Goal: Task Accomplishment & Management: Use online tool/utility

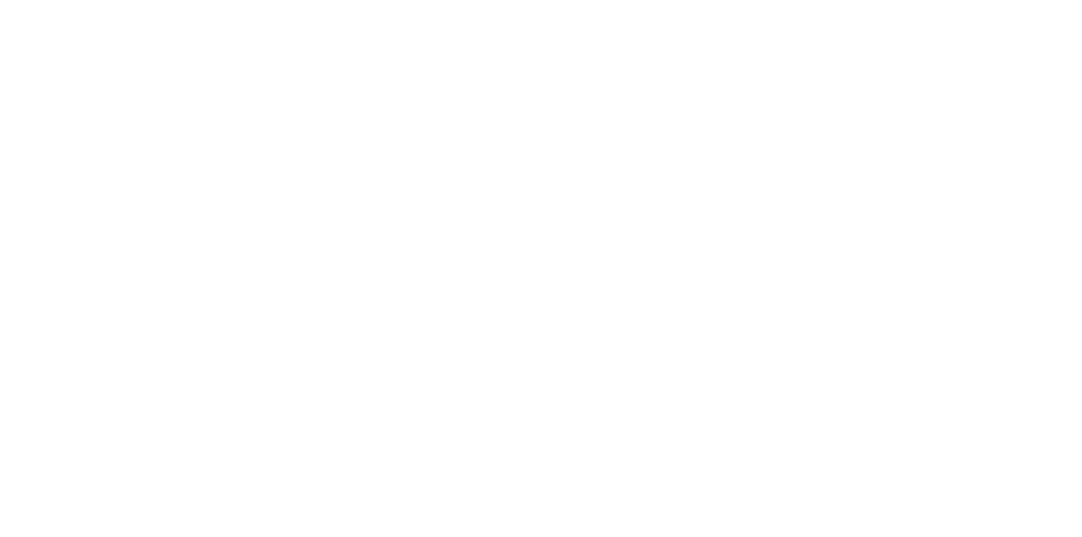
click at [839, 0] on html at bounding box center [541, 0] width 1082 height 0
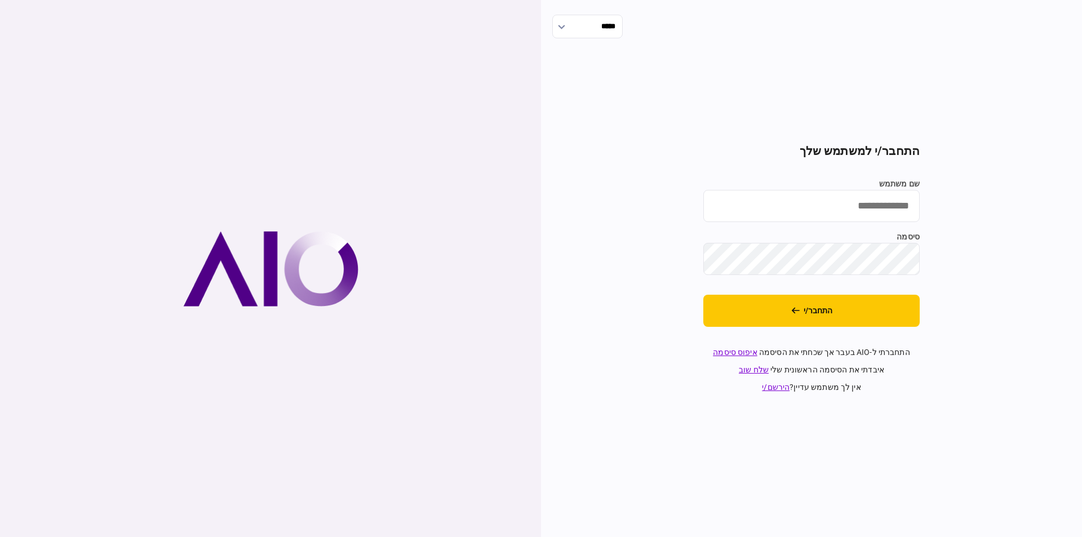
type input "******"
click at [803, 309] on button "התחבר/י" at bounding box center [811, 311] width 216 height 32
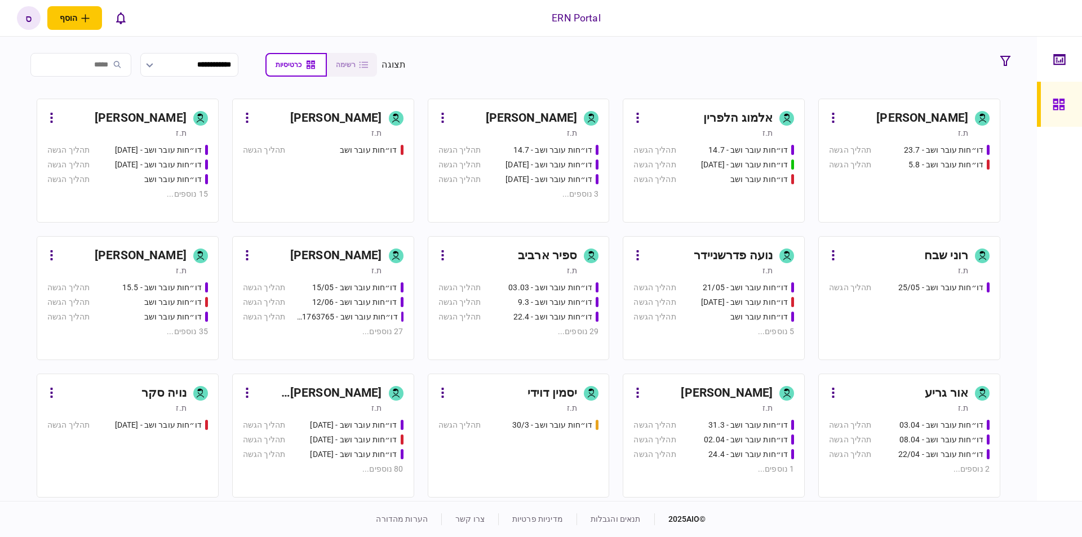
click at [540, 252] on div "ספיר ארביב" at bounding box center [547, 256] width 59 height 18
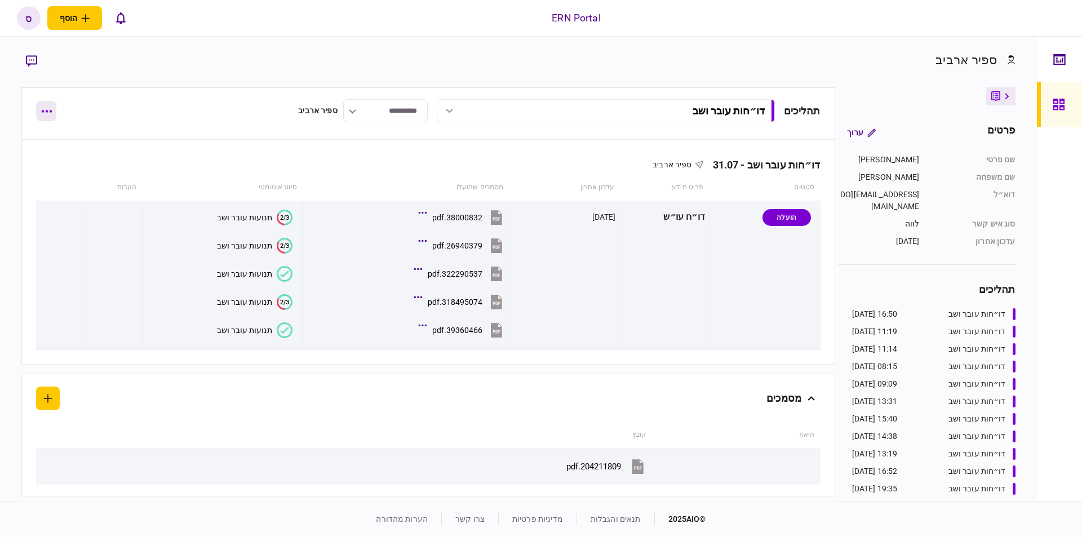
click at [56, 112] on button "button" at bounding box center [46, 111] width 20 height 20
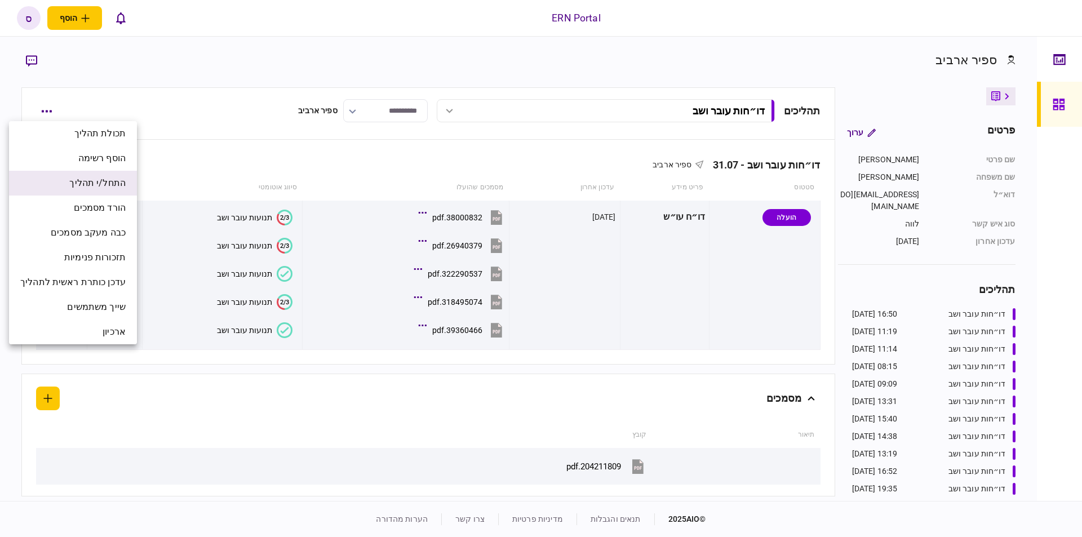
click at [82, 185] on span "התחל/י תהליך" at bounding box center [97, 183] width 56 height 14
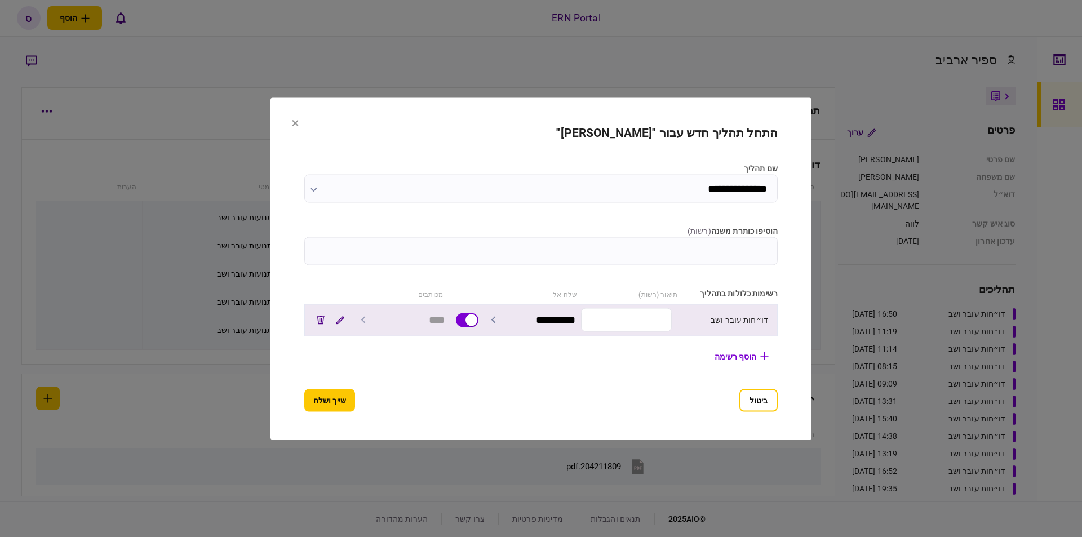
click at [672, 329] on input "text" at bounding box center [626, 320] width 91 height 24
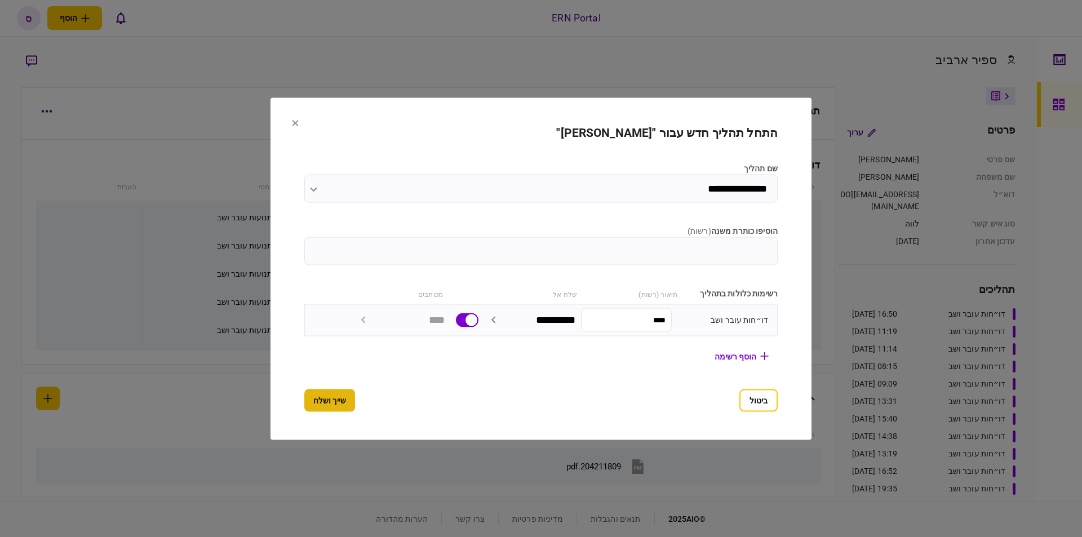
type input "****"
click at [304, 401] on button "שייך ושלח" at bounding box center [329, 400] width 51 height 23
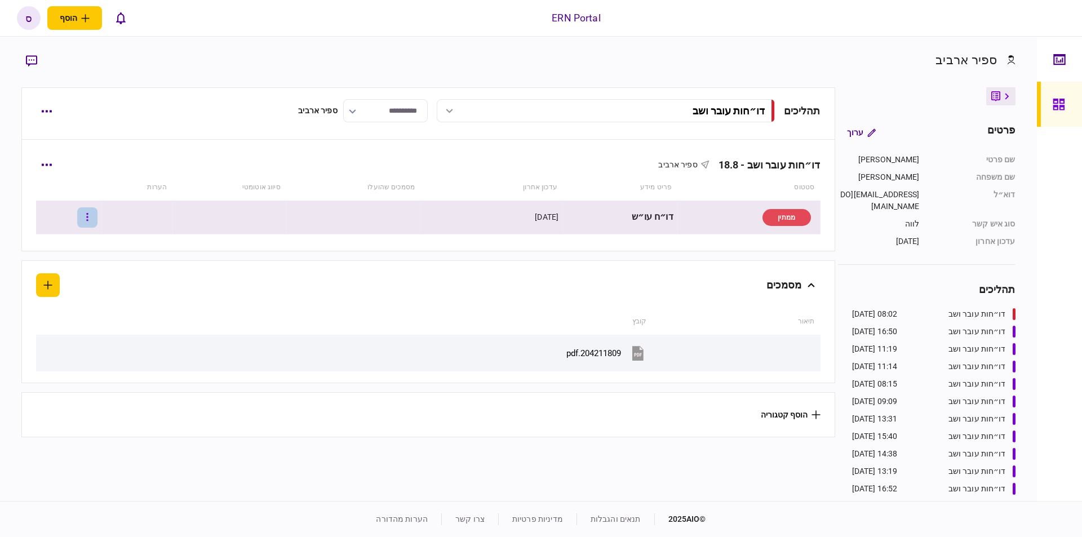
click at [98, 222] on button "button" at bounding box center [87, 217] width 20 height 20
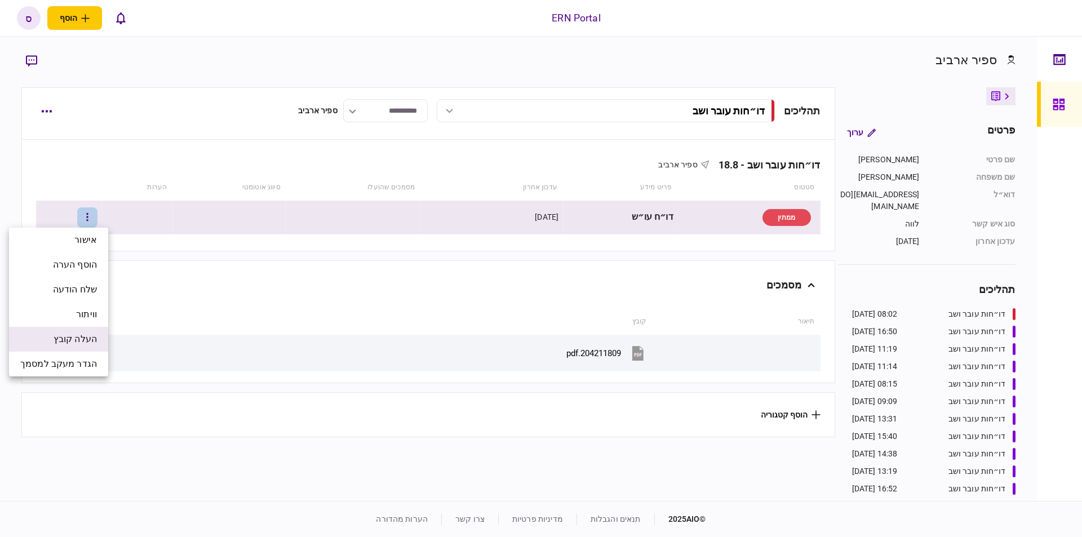
click at [84, 342] on span "העלה קובץ" at bounding box center [75, 340] width 43 height 14
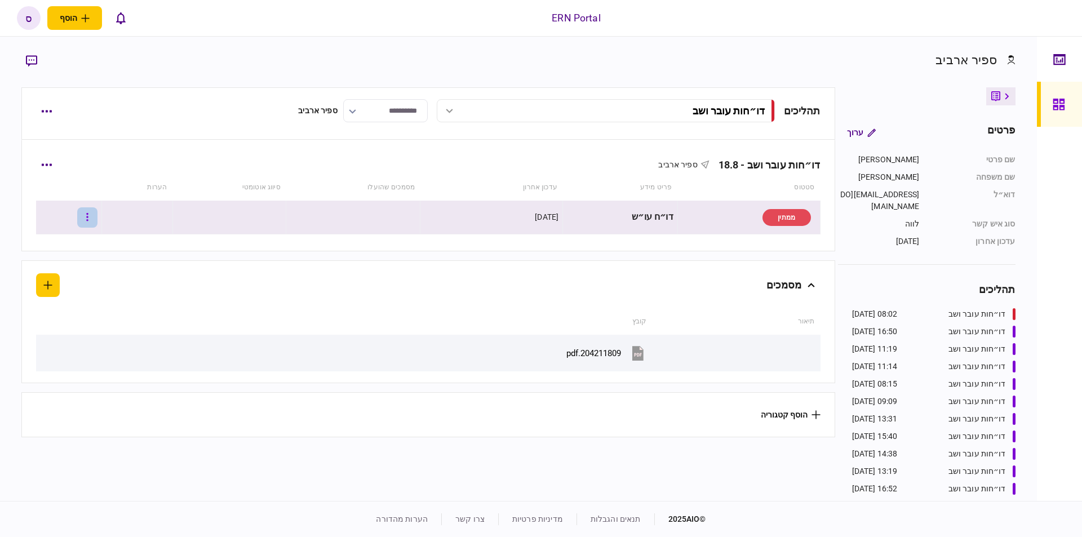
click at [88, 218] on icon "button" at bounding box center [87, 217] width 2 height 8
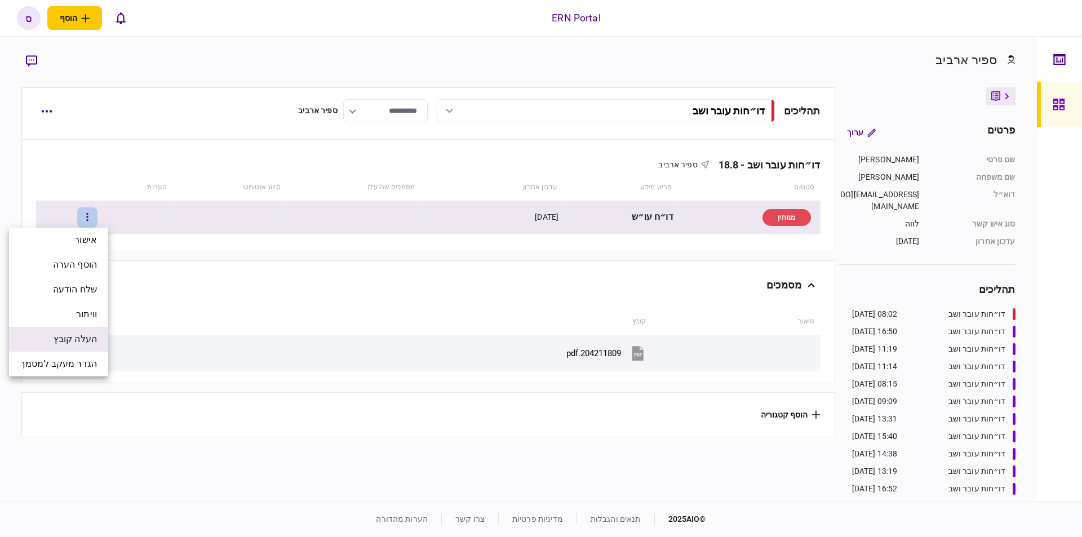
click at [81, 338] on span "העלה קובץ" at bounding box center [75, 340] width 43 height 14
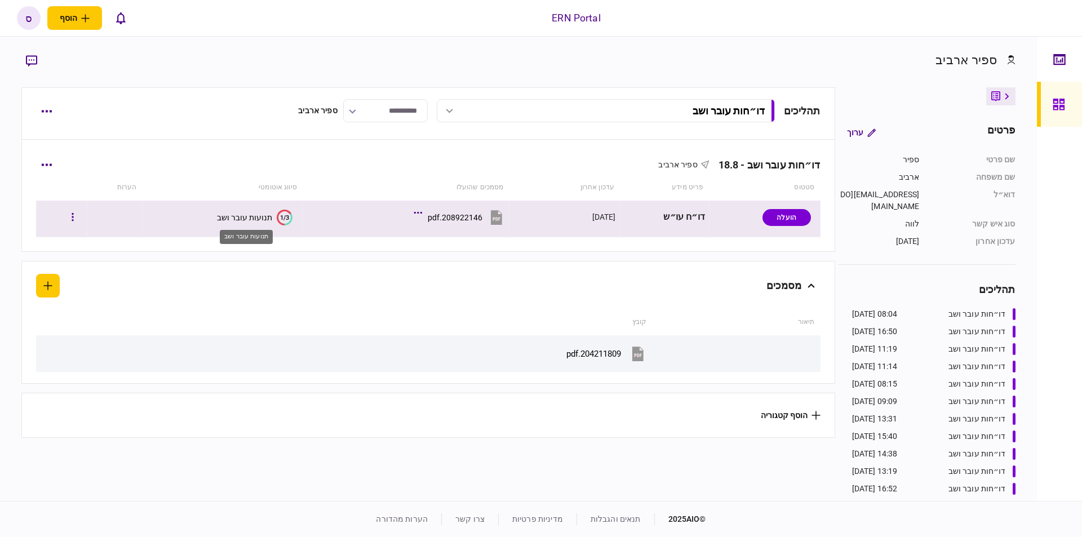
click at [224, 215] on div "תנועות עובר ושב" at bounding box center [244, 217] width 55 height 9
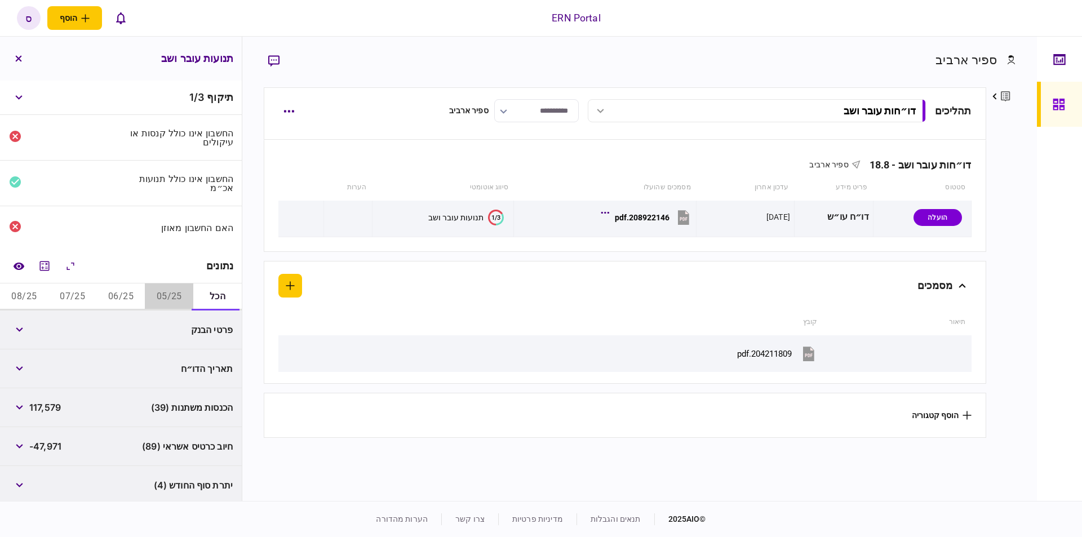
click at [160, 297] on button "05/25" at bounding box center [169, 297] width 48 height 27
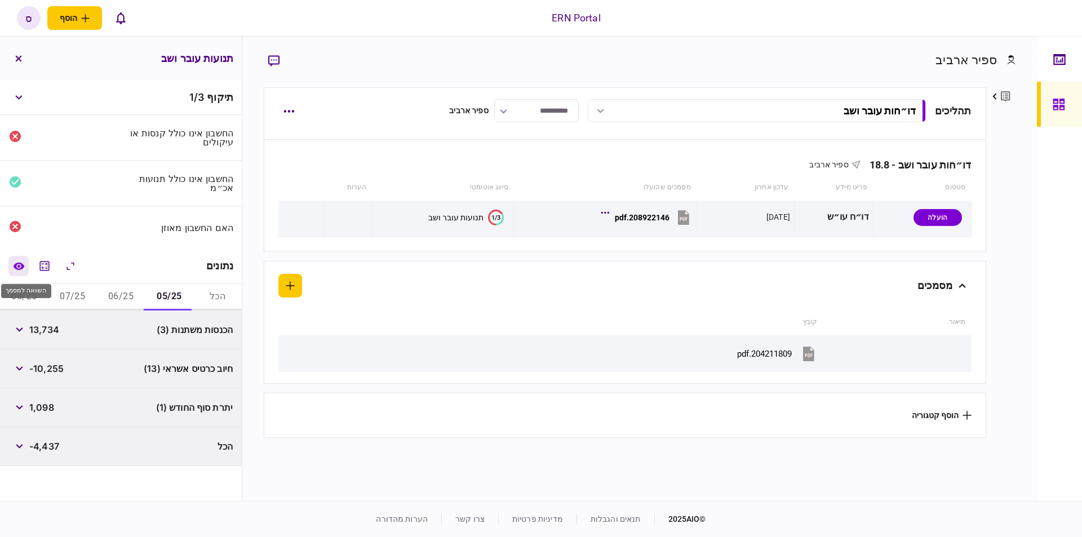
click at [19, 268] on icon "השוואה למסמך" at bounding box center [18, 265] width 11 height 7
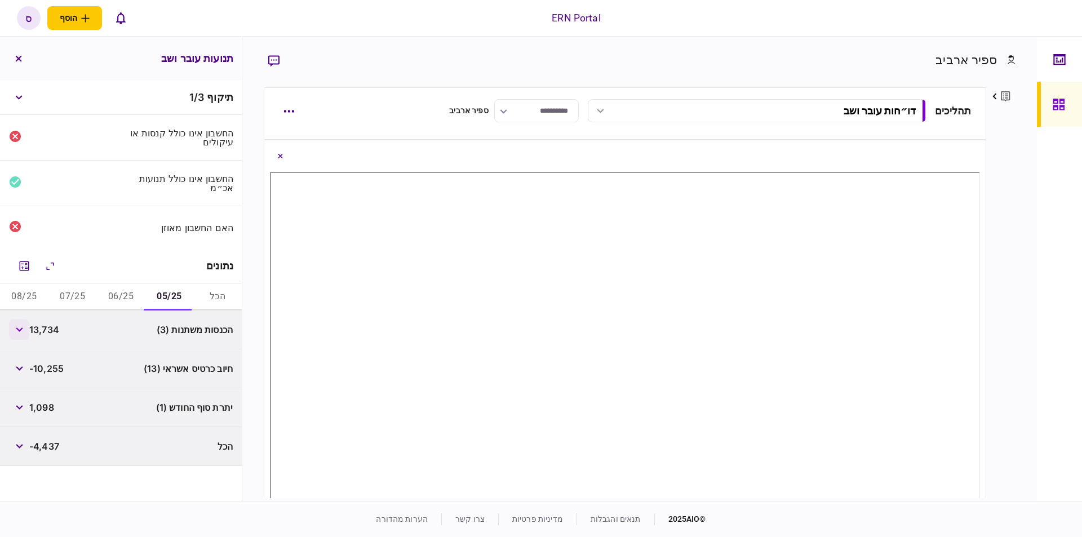
click at [20, 337] on button "button" at bounding box center [19, 330] width 20 height 20
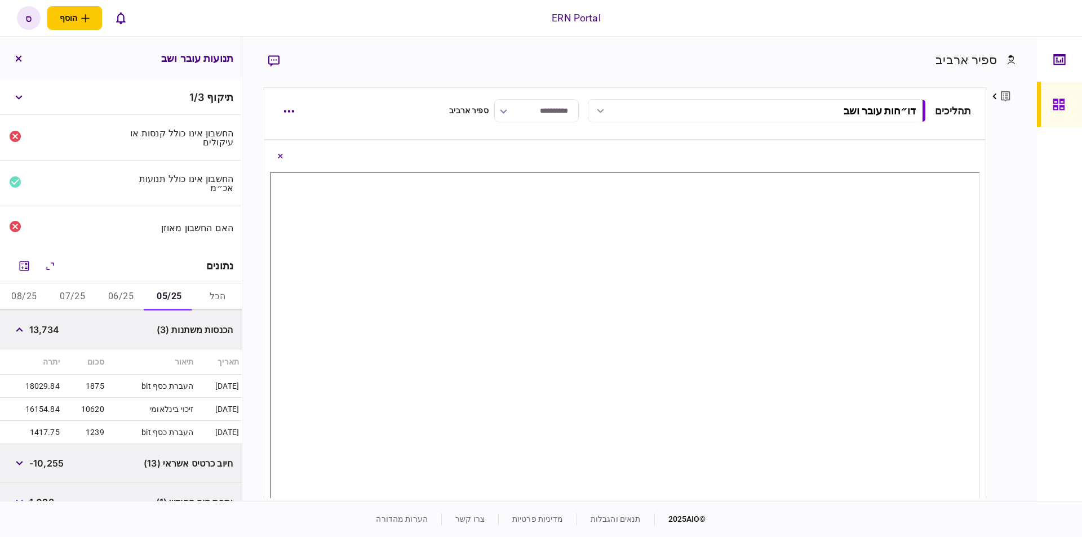
click at [994, 305] on div "פרטים ערוך שם פרטי ספיר שם משפחה ארביב דוא״ל [EMAIL_ADDRESS][DOMAIN_NAME] סוג א…" at bounding box center [1000, 292] width 29 height 411
click at [24, 333] on button "button" at bounding box center [19, 330] width 20 height 20
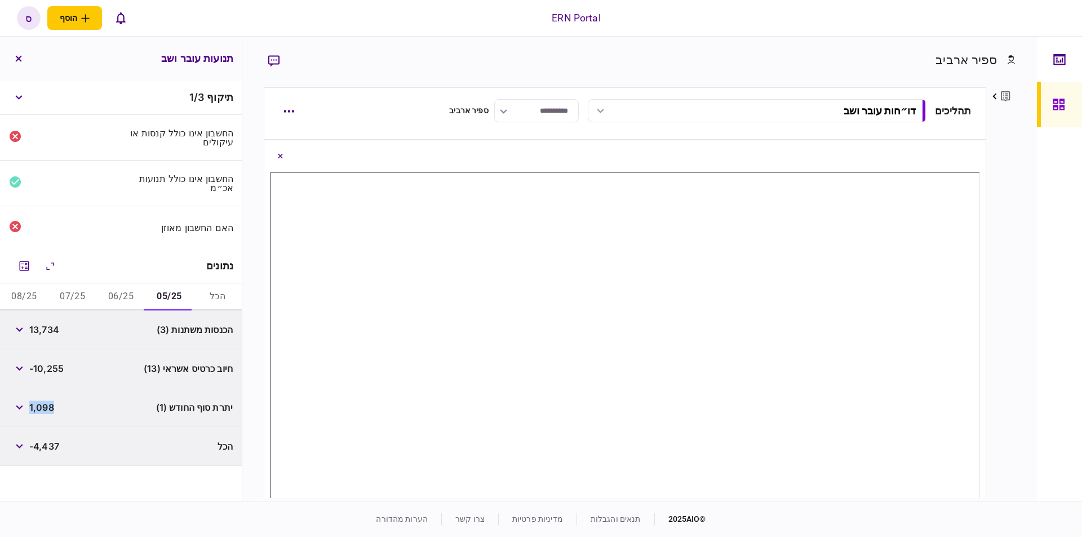
drag, startPoint x: 54, startPoint y: 408, endPoint x: 33, endPoint y: 406, distance: 20.3
click at [33, 406] on span "1,098" at bounding box center [41, 408] width 25 height 14
copy span "1,098"
click at [69, 424] on div "יתרת סוף החודש (1) 1,098" at bounding box center [121, 407] width 242 height 39
drag, startPoint x: 62, startPoint y: 327, endPoint x: 33, endPoint y: 334, distance: 30.0
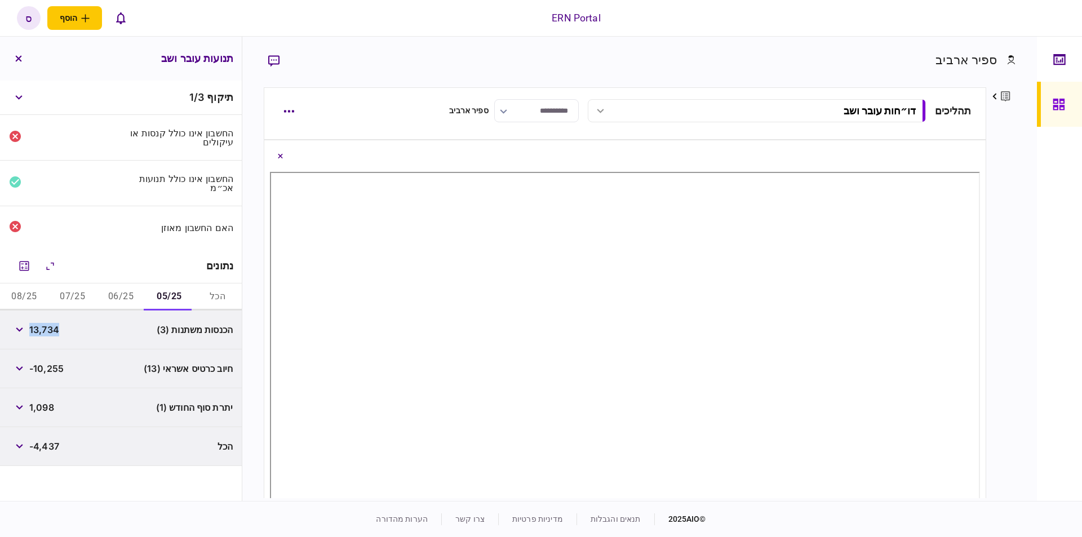
click at [33, 334] on div "הכנסות משתנות (3) 13,734" at bounding box center [121, 330] width 242 height 39
copy span "13,734"
click at [144, 245] on div "האם החשבון מאוזן" at bounding box center [121, 227] width 242 height 43
click at [985, 317] on div at bounding box center [625, 328] width 722 height 376
click at [1034, 300] on div "ספיר ארביב פרטים ערוך שם פרטי ספיר שם משפחה ארביב דוא״ל [EMAIL_ADDRESS][DOMAIN_…" at bounding box center [639, 269] width 795 height 464
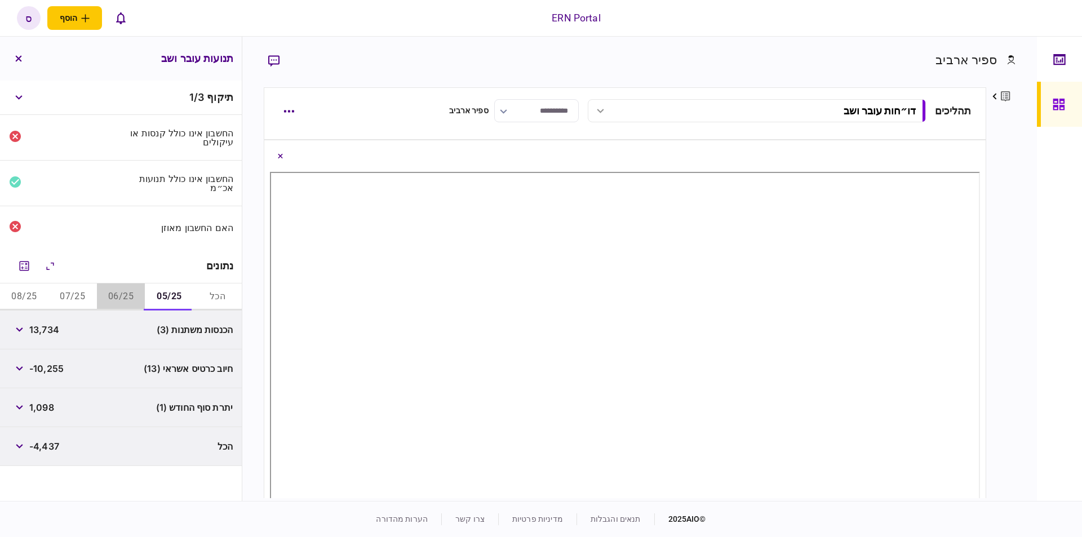
click at [136, 294] on button "06/25" at bounding box center [121, 297] width 48 height 27
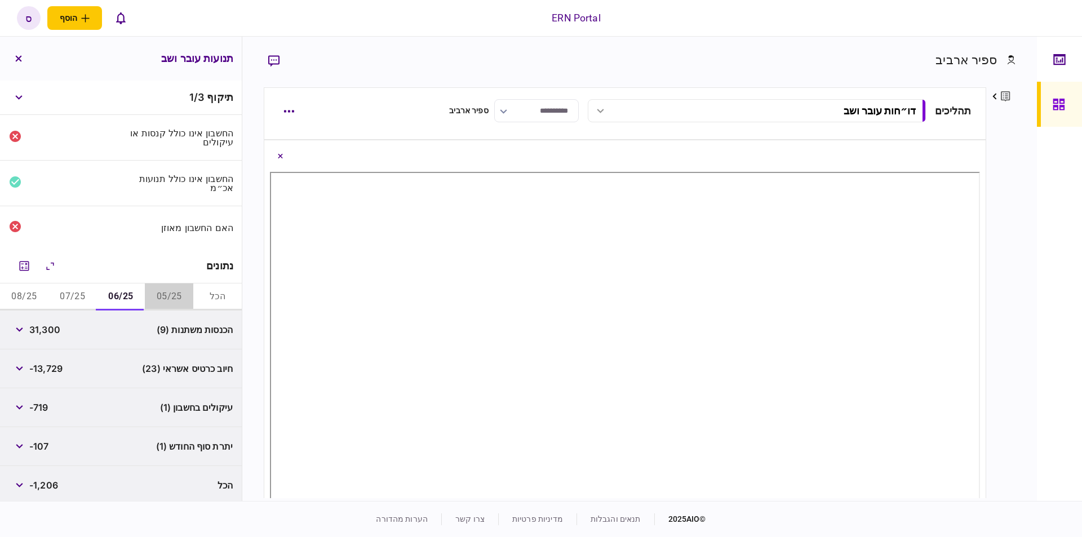
click at [159, 299] on button "05/25" at bounding box center [169, 297] width 48 height 27
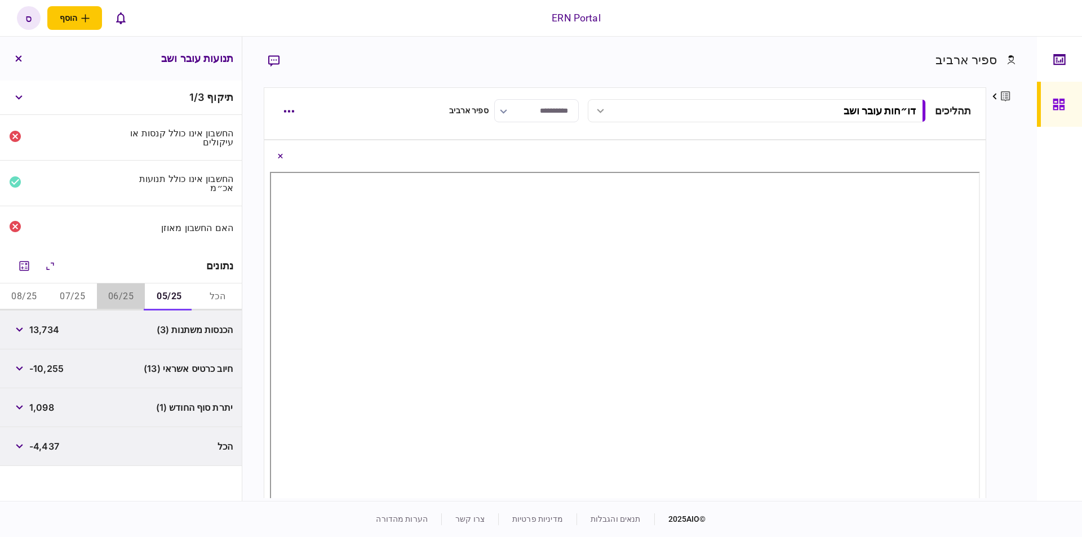
click at [129, 295] on button "06/25" at bounding box center [121, 297] width 48 height 27
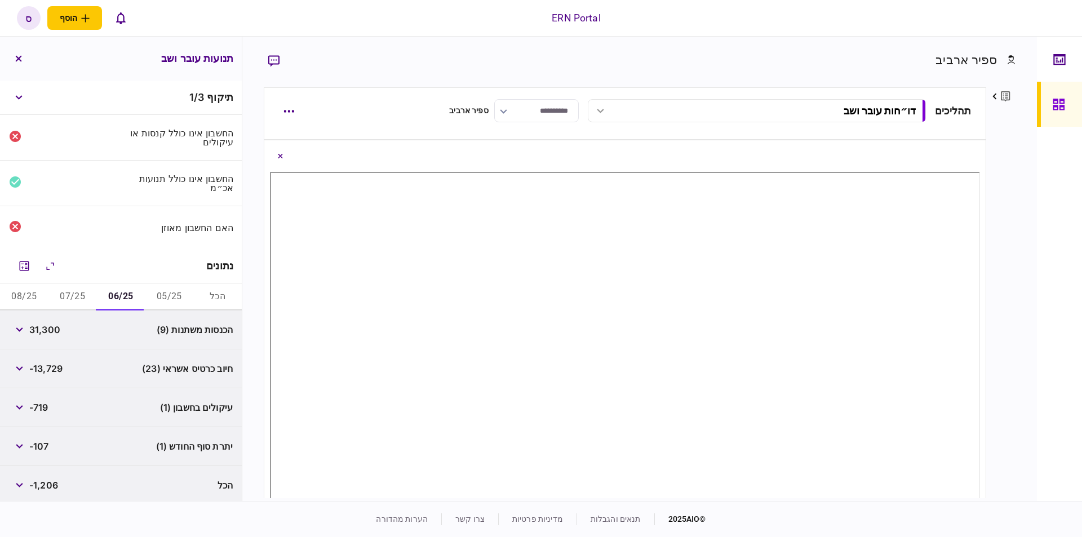
click at [42, 329] on span "31,300" at bounding box center [44, 330] width 31 height 14
click at [23, 327] on icon "button" at bounding box center [19, 329] width 7 height 5
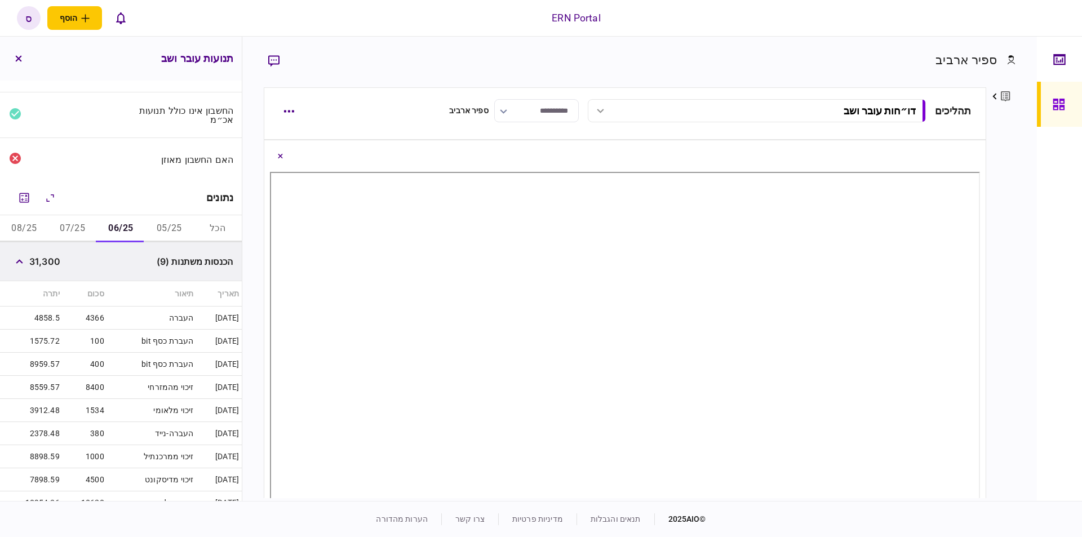
scroll to position [132, 0]
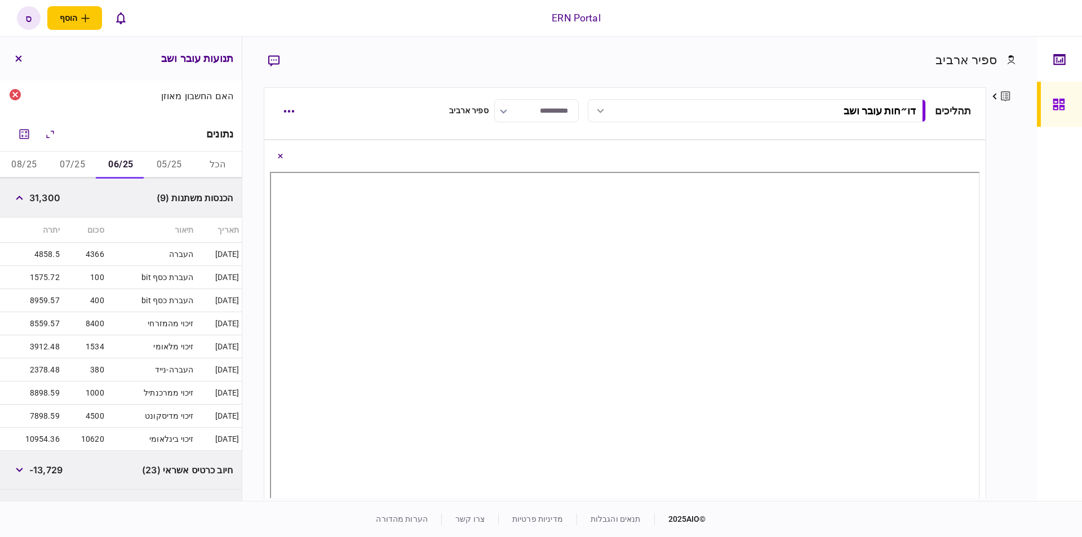
click at [1045, 301] on div at bounding box center [1059, 269] width 45 height 464
click at [995, 265] on div "פרטים ערוך שם פרטי ספיר שם משפחה ארביב דוא״ל [EMAIL_ADDRESS][DOMAIN_NAME] סוג א…" at bounding box center [1000, 292] width 29 height 411
click at [24, 201] on button "button" at bounding box center [19, 198] width 20 height 20
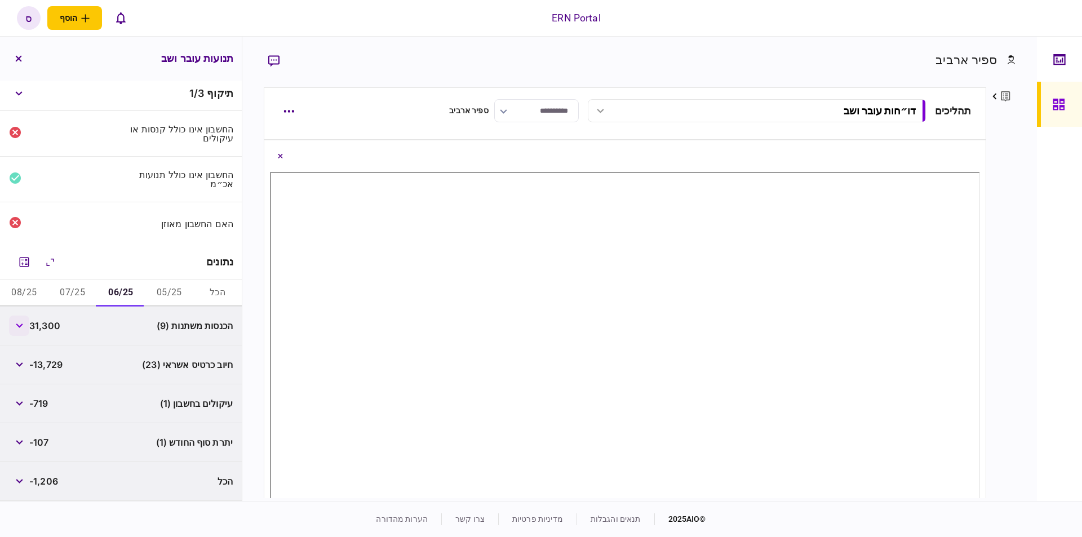
scroll to position [4, 0]
click at [42, 328] on span "31,300" at bounding box center [44, 326] width 31 height 14
copy span "31,300"
click at [1004, 260] on div "פרטים ערוך שם פרטי ספיר שם משפחה ארביב דוא״ל [EMAIL_ADDRESS][DOMAIN_NAME] סוג א…" at bounding box center [1000, 292] width 29 height 411
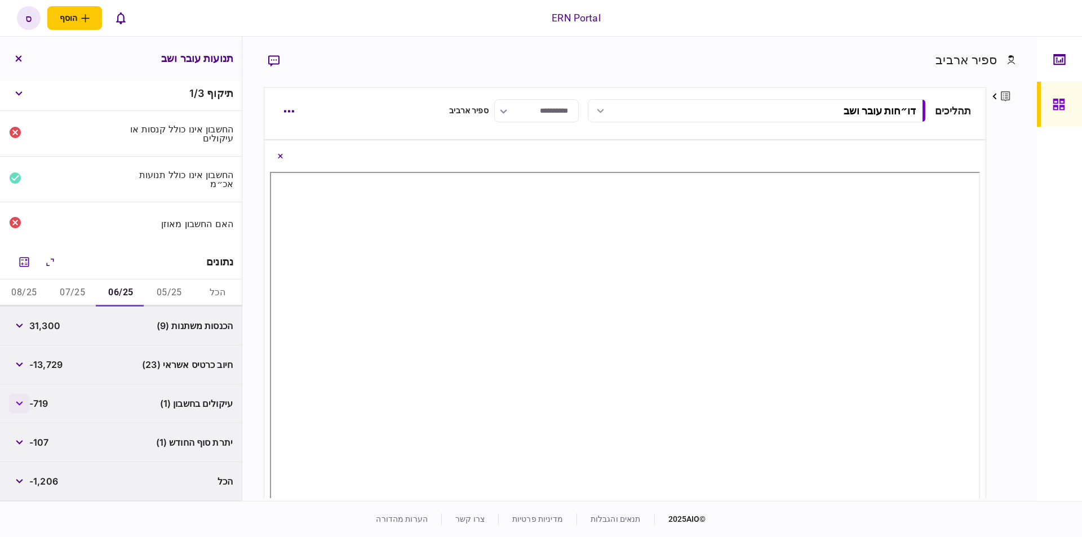
click at [29, 401] on button "button" at bounding box center [19, 403] width 20 height 20
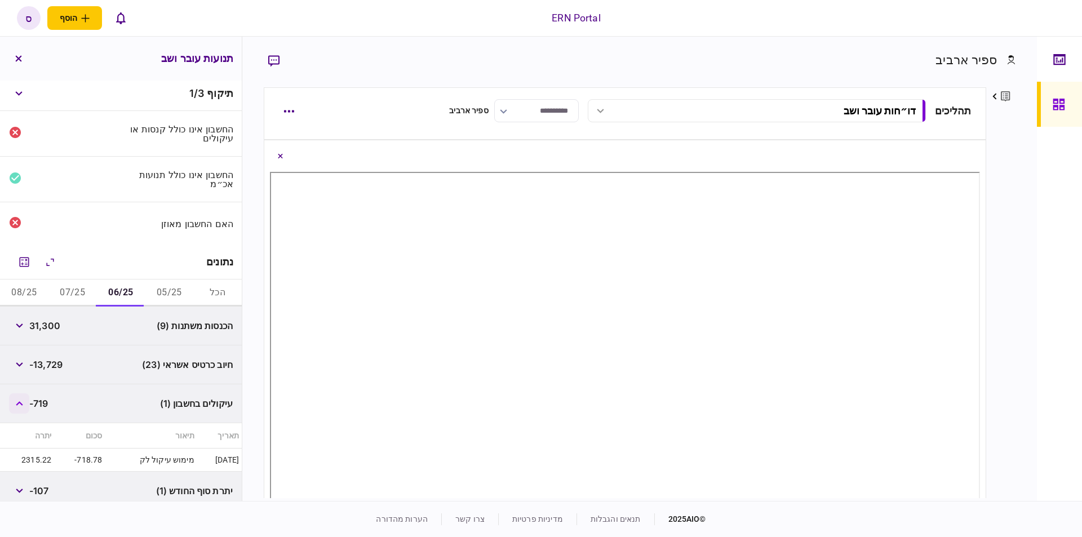
scroll to position [52, 0]
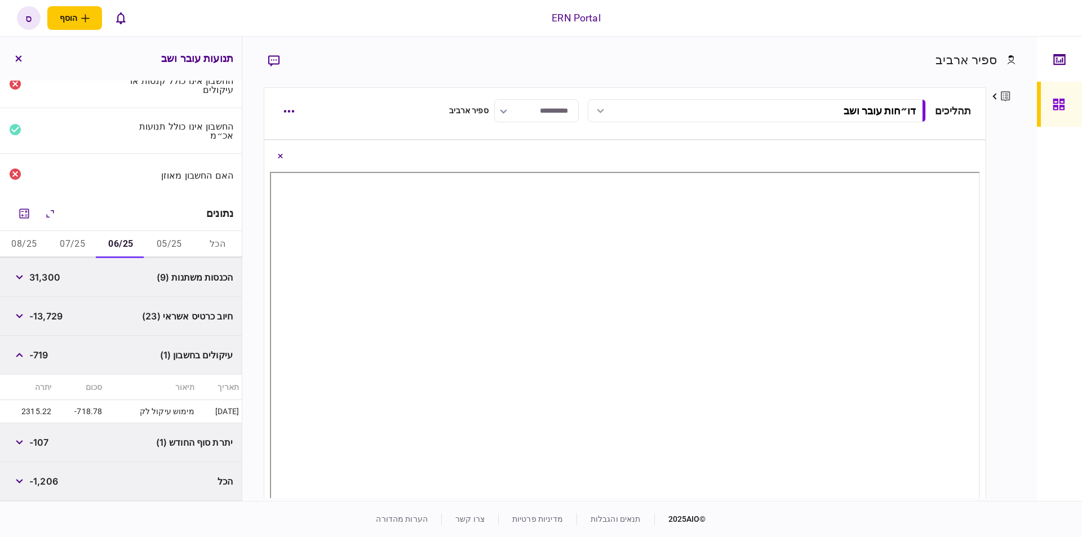
click at [44, 443] on span "-107" at bounding box center [39, 443] width 20 height 14
copy span "107"
click at [1027, 207] on div "ספיר ארביב פרטים ערוך שם פרטי ספיר שם משפחה ארביב דוא״ל [EMAIL_ADDRESS][DOMAIN_…" at bounding box center [639, 269] width 795 height 464
click at [26, 353] on button "button" at bounding box center [19, 355] width 20 height 20
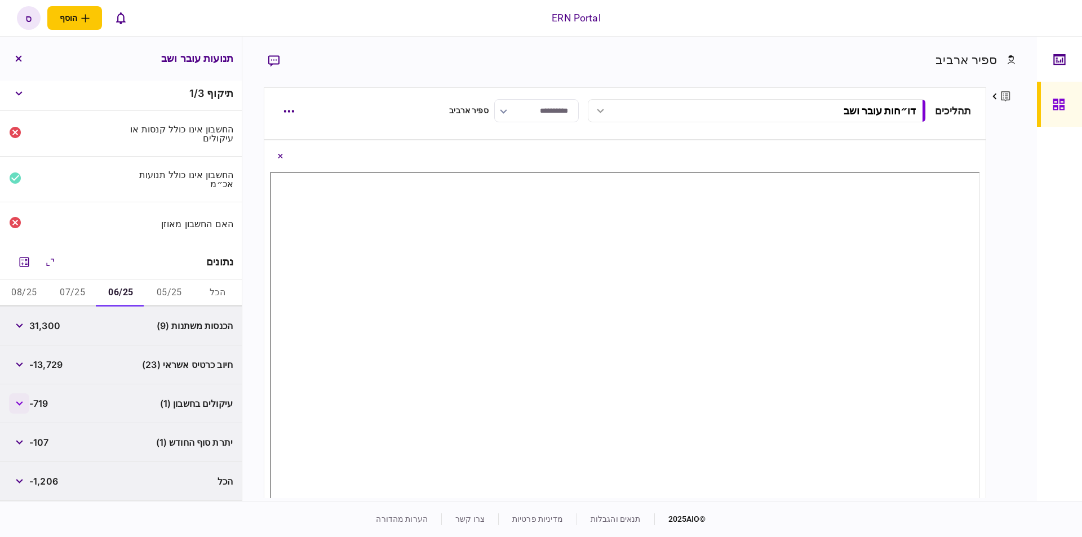
scroll to position [4, 0]
click at [70, 294] on button "07/25" at bounding box center [72, 293] width 48 height 27
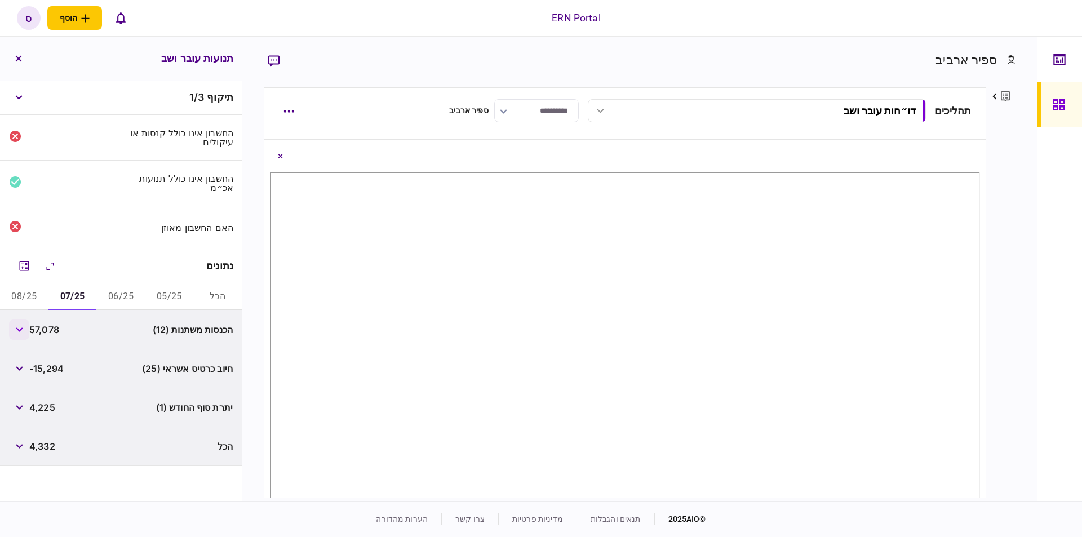
click at [29, 331] on button "button" at bounding box center [19, 330] width 20 height 20
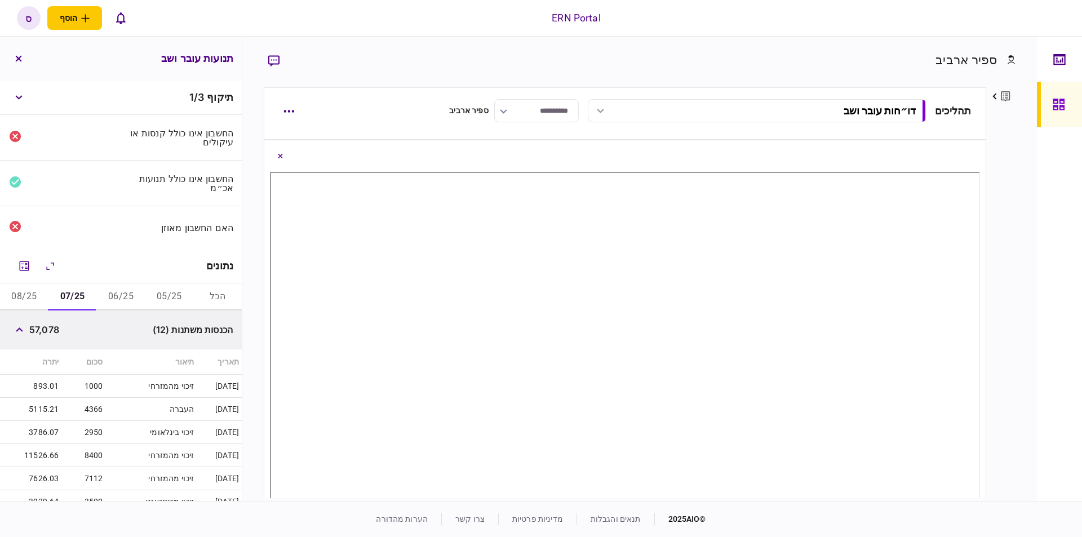
scroll to position [192, 0]
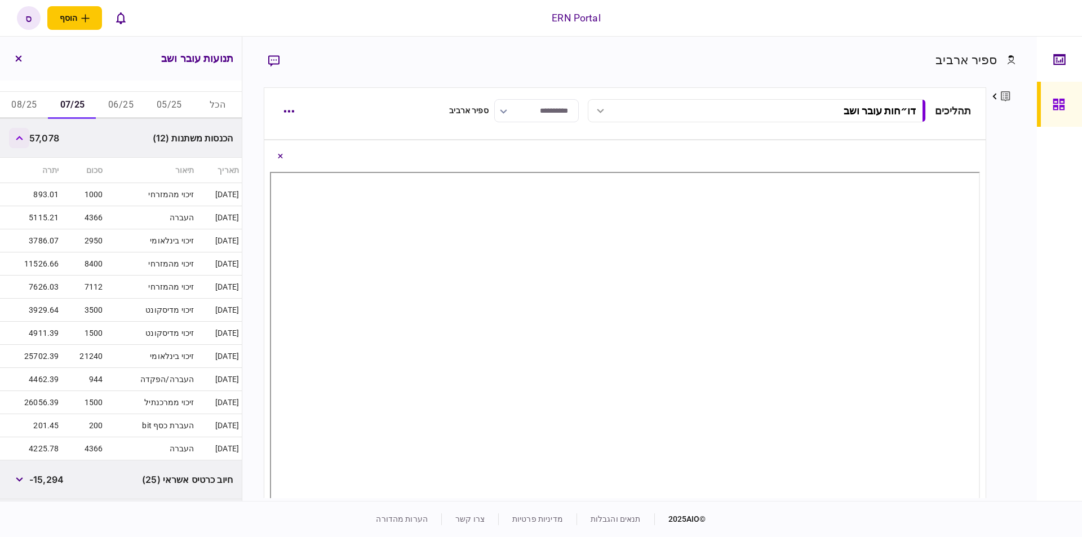
click at [29, 138] on button "button" at bounding box center [19, 138] width 20 height 20
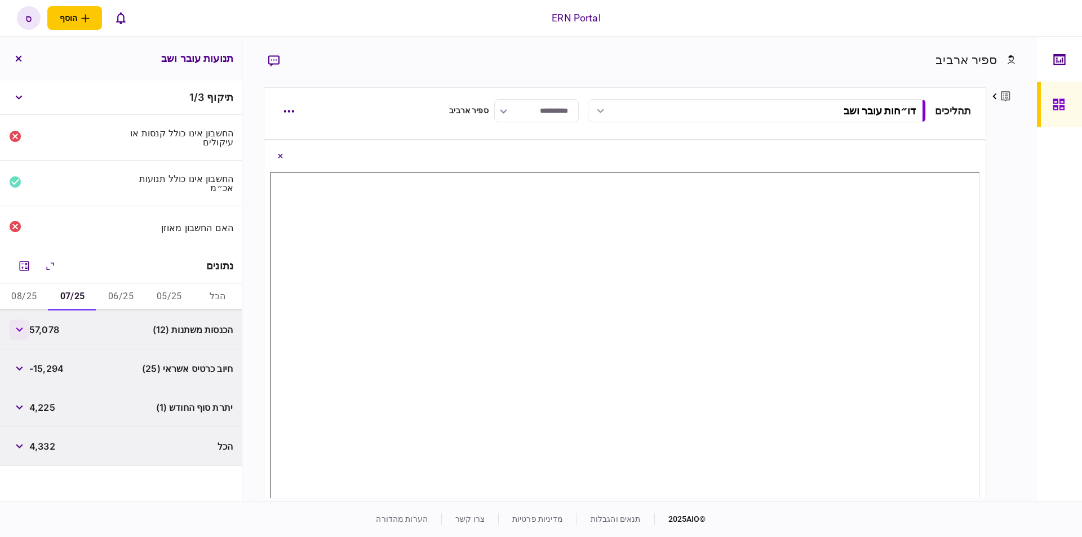
scroll to position [0, 0]
click at [45, 336] on span "57,078" at bounding box center [44, 330] width 30 height 14
click at [47, 332] on span "57,078" at bounding box center [44, 330] width 30 height 14
copy span "57,078"
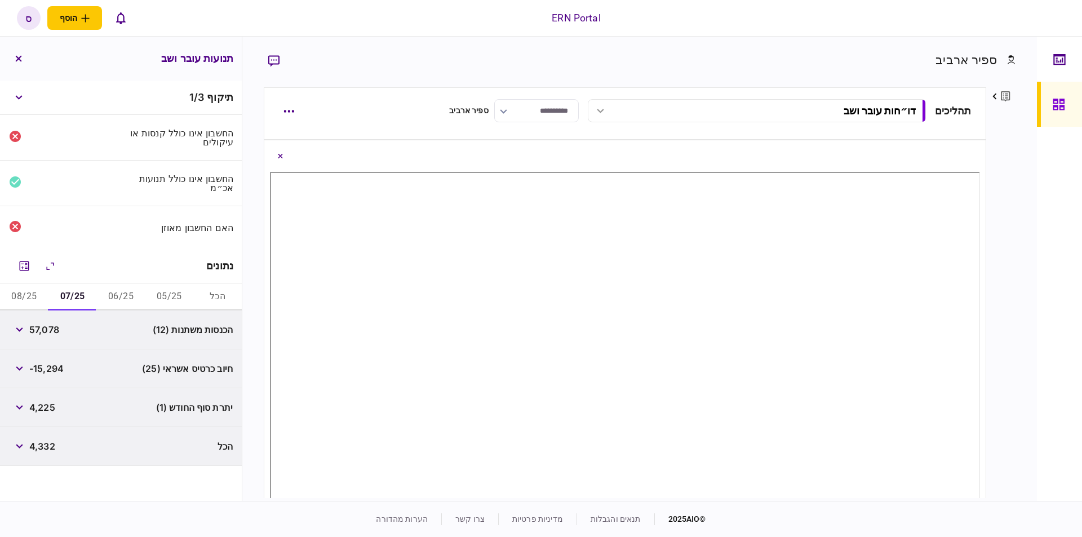
click at [993, 289] on div "פרטים ערוך שם פרטי ספיר שם משפחה ארביב דוא״ל [EMAIL_ADDRESS][DOMAIN_NAME] סוג א…" at bounding box center [1000, 292] width 29 height 411
click at [23, 330] on icon "button" at bounding box center [19, 329] width 7 height 5
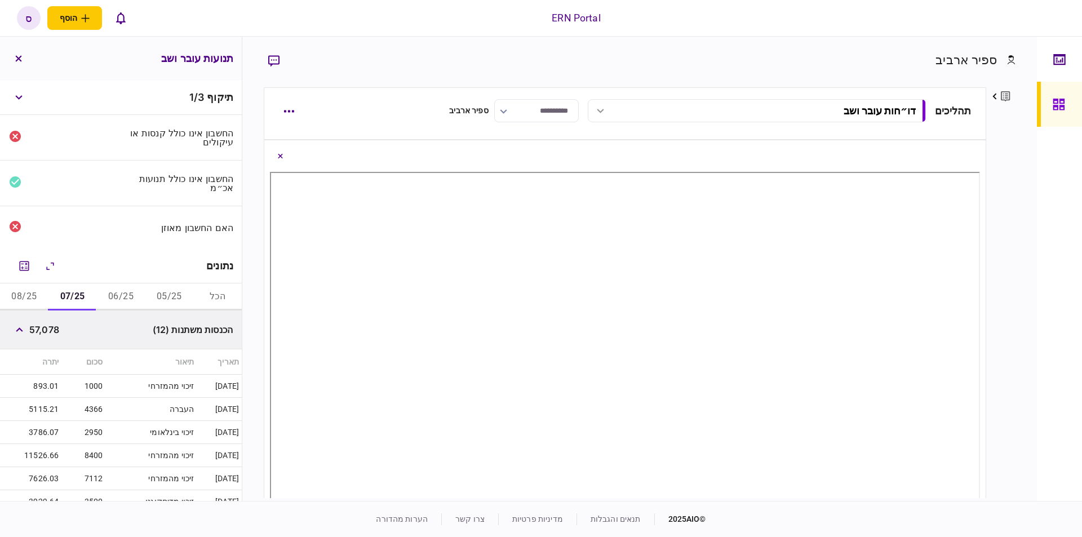
scroll to position [192, 0]
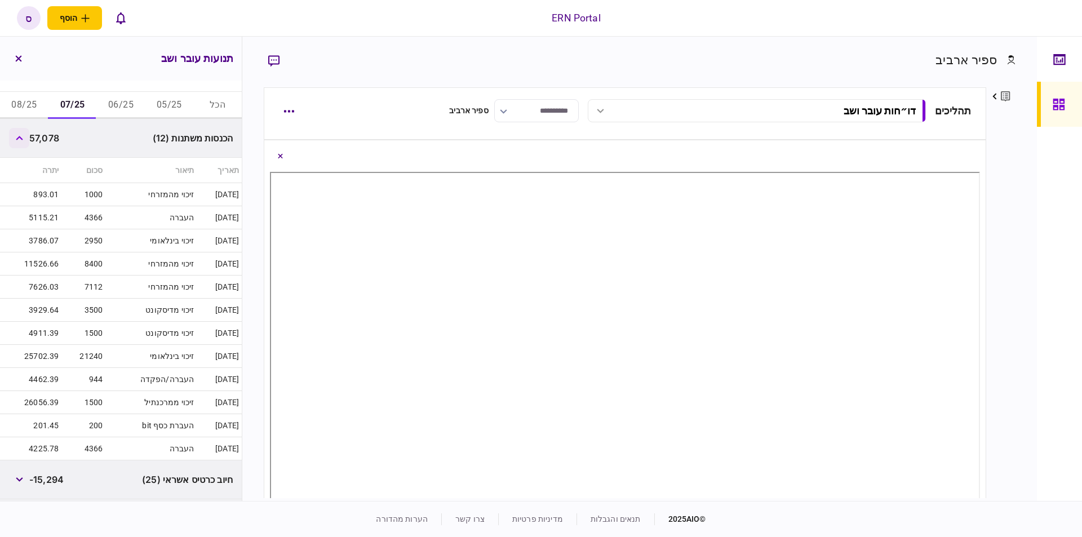
click at [29, 141] on button "button" at bounding box center [19, 138] width 20 height 20
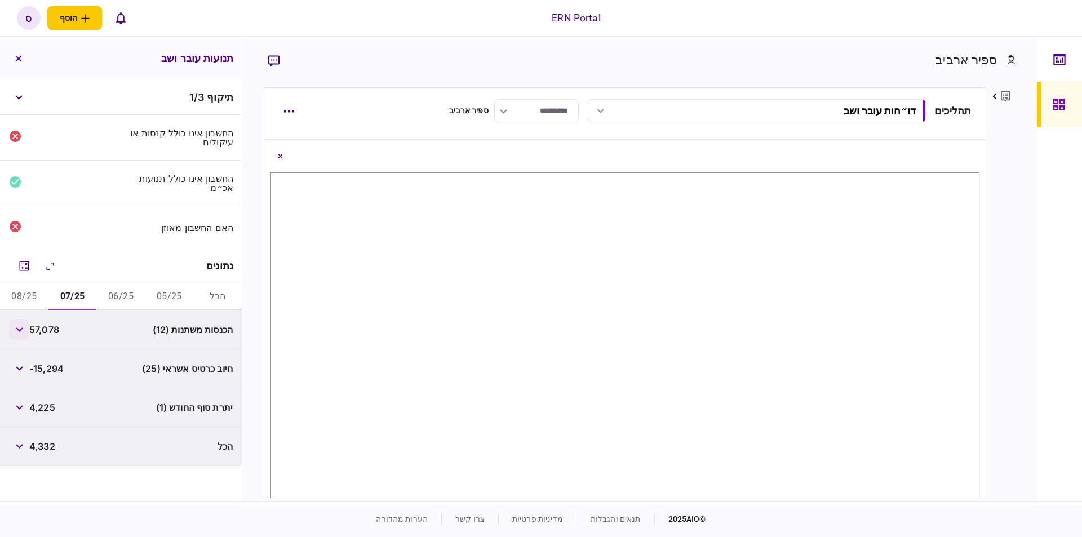
scroll to position [0, 0]
click at [41, 411] on span "4,225" at bounding box center [42, 408] width 26 height 14
copy span "4,225"
click at [1015, 287] on div "פרטים ערוך שם פרטי ספיר שם משפחה ארביב דוא״ל [EMAIL_ADDRESS][DOMAIN_NAME] סוג א…" at bounding box center [1000, 292] width 29 height 411
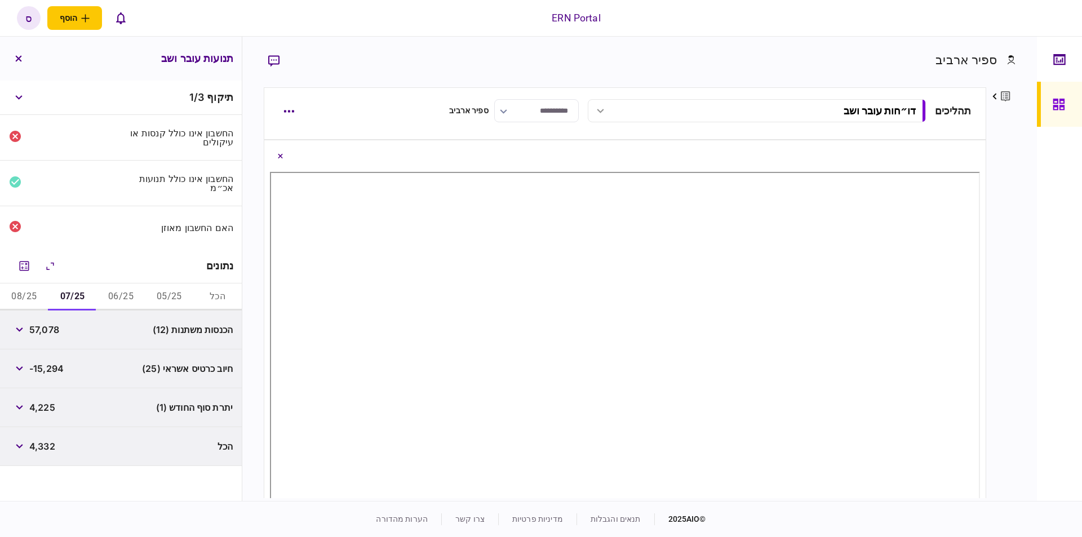
click at [37, 298] on button "08/25" at bounding box center [24, 297] width 48 height 27
click at [24, 326] on button "button" at bounding box center [19, 330] width 20 height 20
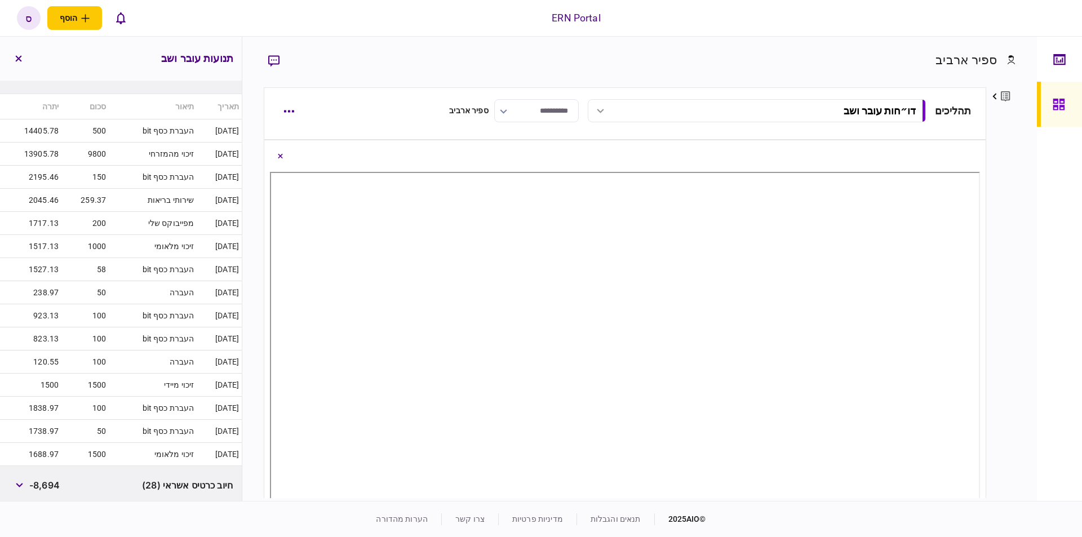
scroll to position [143, 0]
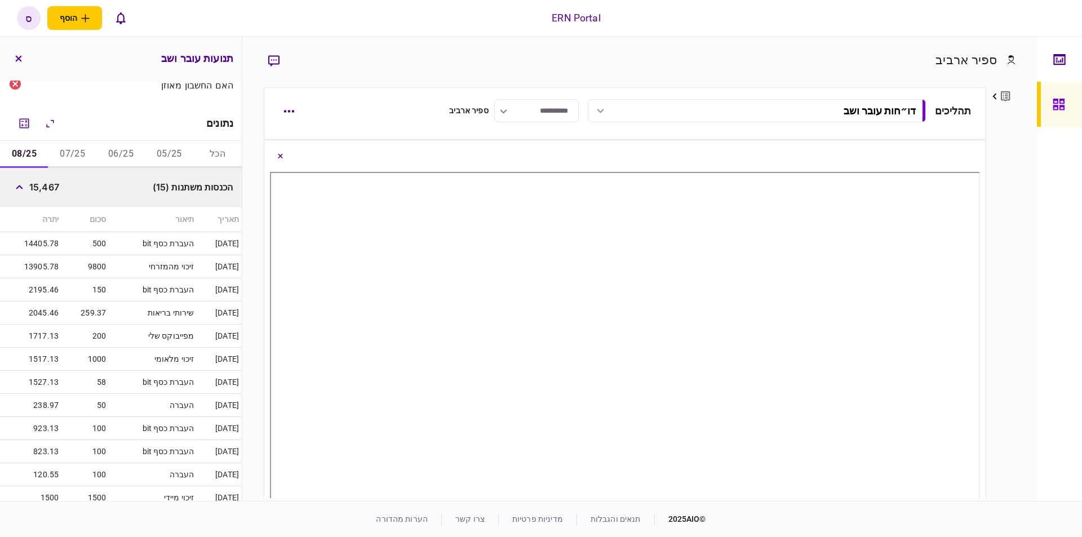
click at [33, 189] on span "15,467" at bounding box center [44, 187] width 30 height 14
click at [23, 189] on icon "button" at bounding box center [19, 187] width 7 height 5
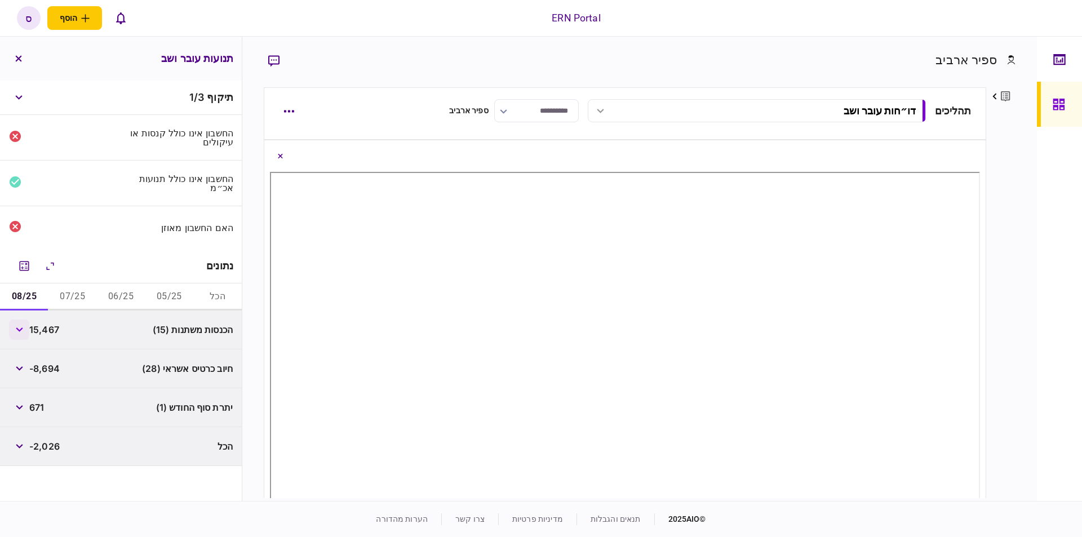
scroll to position [0, 0]
click at [47, 327] on span "15,467" at bounding box center [44, 330] width 30 height 14
copy span "15,467"
